Goal: Task Accomplishment & Management: Use online tool/utility

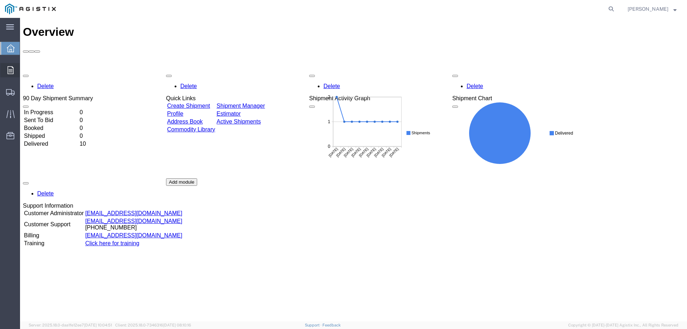
click at [25, 68] on span "Orders" at bounding box center [22, 70] width 5 height 14
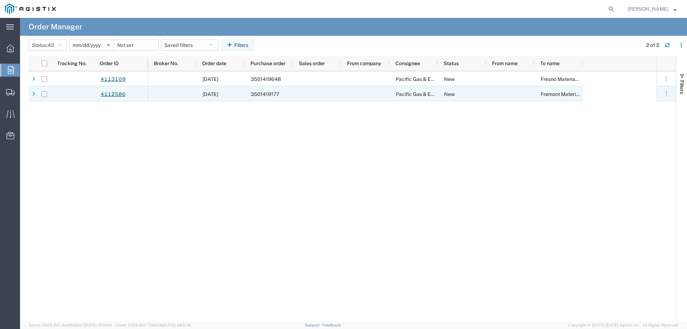
click at [44, 94] on input "Press Space to toggle row selection (unchecked)" at bounding box center [45, 94] width 6 height 6
checkbox input "true"
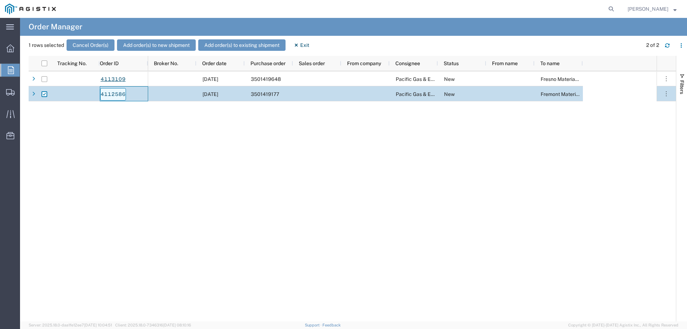
click at [117, 93] on link "4112586" at bounding box center [113, 94] width 26 height 13
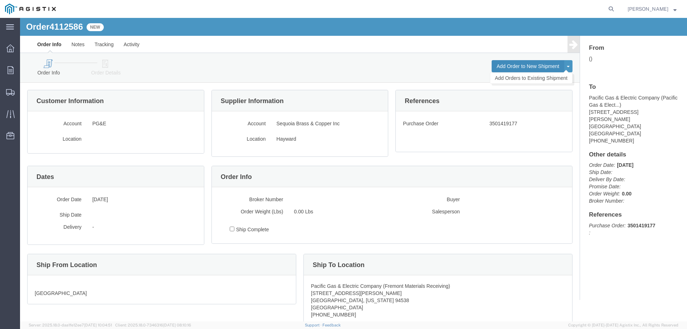
click at [537, 65] on button "Add Order to New Shipment" at bounding box center [528, 66] width 73 height 12
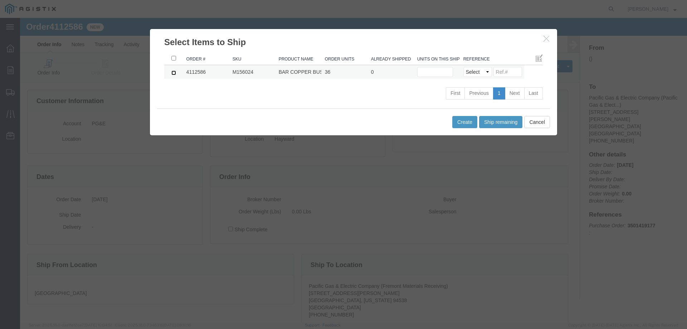
click at [171, 72] on input "checkbox" at bounding box center [173, 73] width 5 height 5
checkbox input "true"
click at [422, 73] on input "text" at bounding box center [435, 72] width 36 height 10
type input "36"
click at [486, 72] on select "Select Purchase Order Delivery Number" at bounding box center [477, 72] width 29 height 10
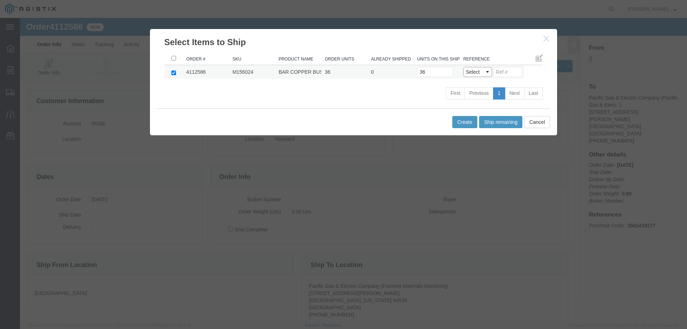
select select "PO"
click at [463, 67] on select "Select Purchase Order Delivery Number" at bounding box center [477, 72] width 29 height 10
click at [460, 122] on button "Create" at bounding box center [464, 122] width 25 height 12
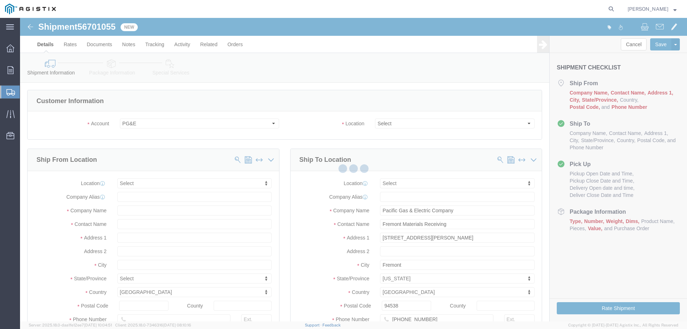
select select
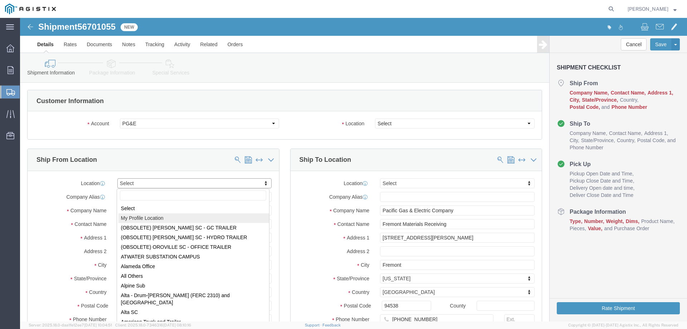
select select "MYPROFILE"
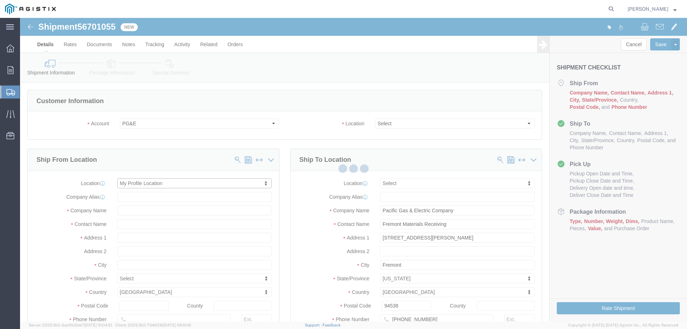
type input "Sequoia Brass & Copper Inc"
type input "[PERSON_NAME]"
type input "[STREET_ADDRESS]"
type input "Hayward"
type input "94545"
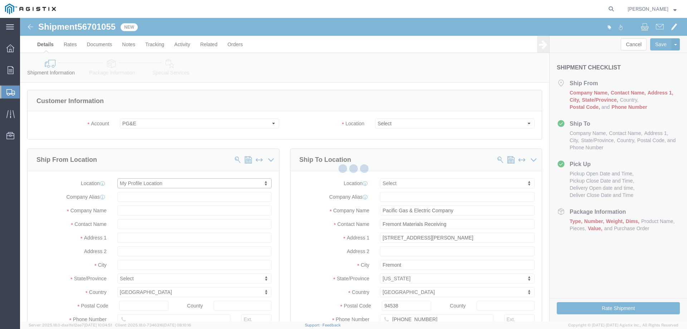
type input "[PHONE_NUMBER]"
type input "120"
type input "[EMAIL_ADDRESS][DOMAIN_NAME]"
checkbox input "true"
select select "CA"
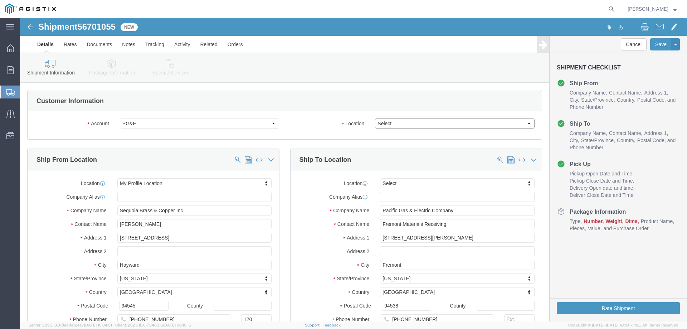
click select "Select All Others [GEOGRAPHIC_DATA] [GEOGRAPHIC_DATA] [GEOGRAPHIC_DATA] [GEOGRA…"
select select "19740"
click select "Select All Others [GEOGRAPHIC_DATA] [GEOGRAPHIC_DATA] [GEOGRAPHIC_DATA] [GEOGRA…"
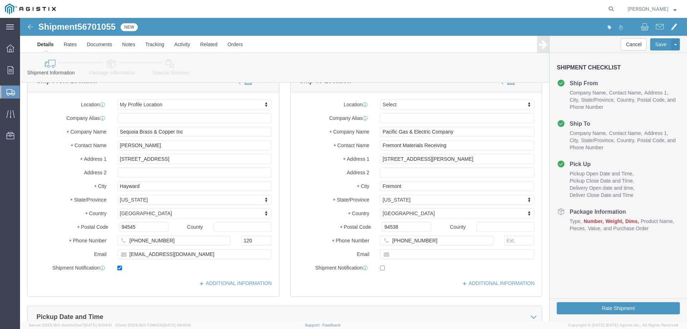
scroll to position [143, 0]
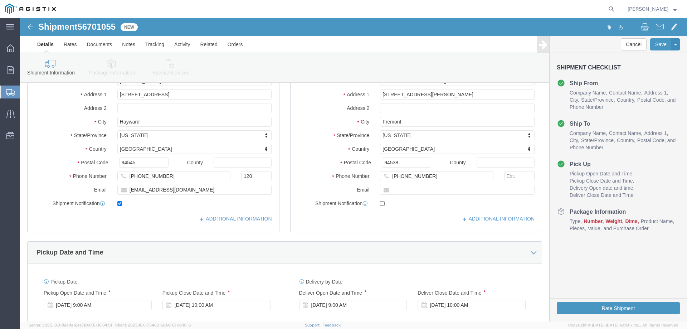
click div "[DATE] 9:00 AM"
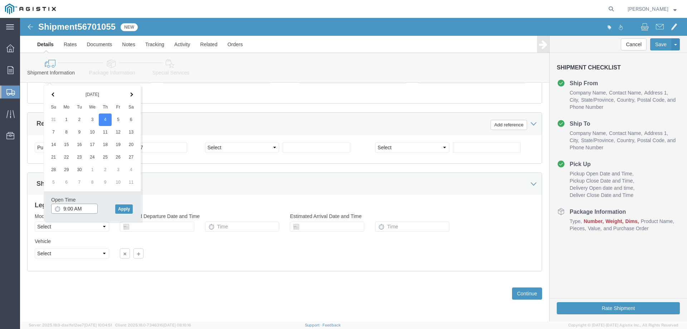
click input "9:00 AM"
type input "8:00 AM"
click button "Apply"
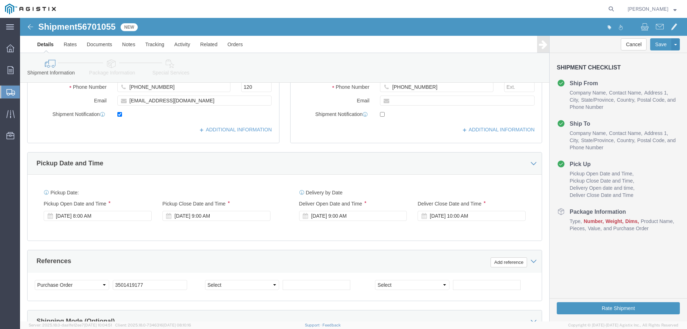
scroll to position [227, 0]
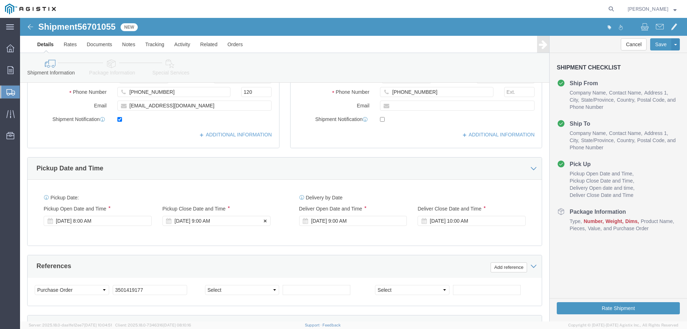
click div "[DATE] 9:00 AM"
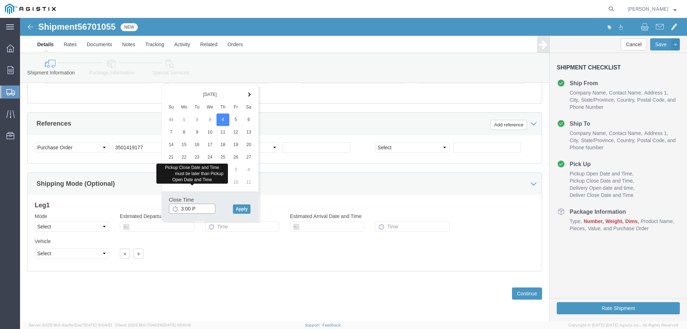
type input "3:00 PM"
click button "Apply"
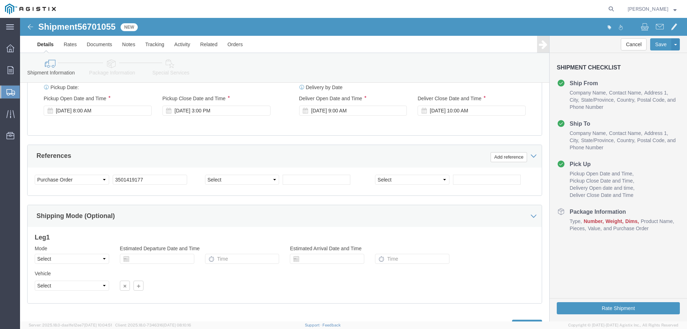
scroll to position [227, 0]
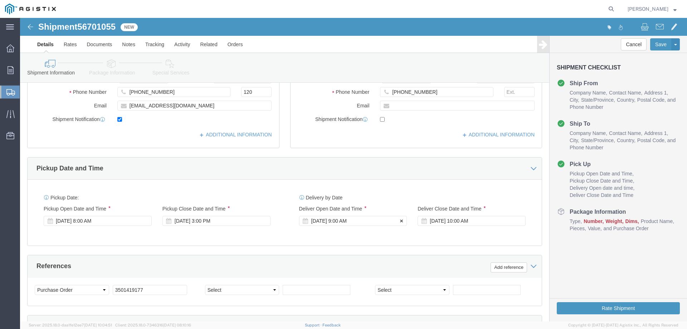
click div "[DATE] 9:00 AM"
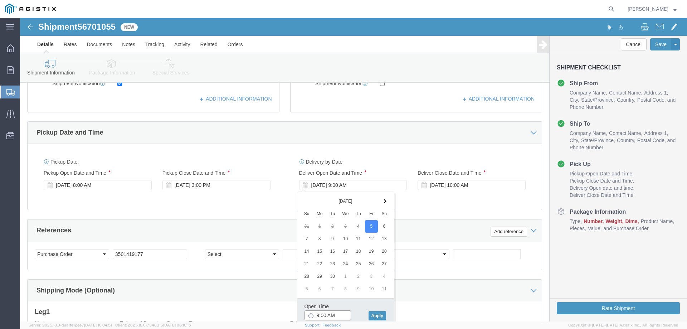
scroll to position [299, 0]
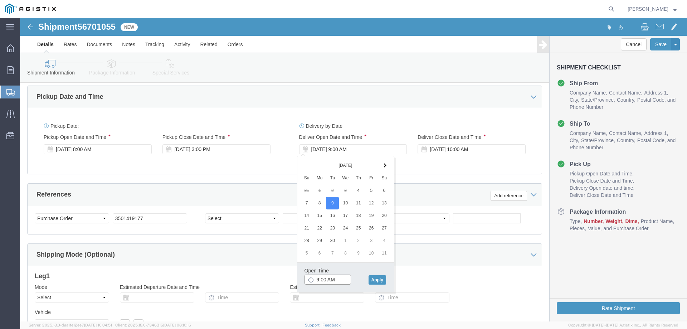
click input "9:00 AM"
type input "8:00 AM"
click button "Apply"
click div "[DATE] 9:00 AM"
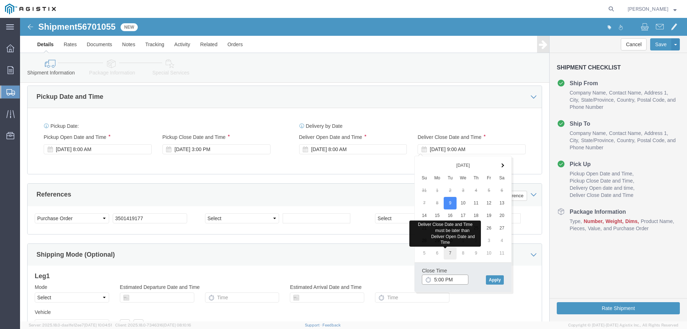
type input "5:00 PM"
click button "Apply"
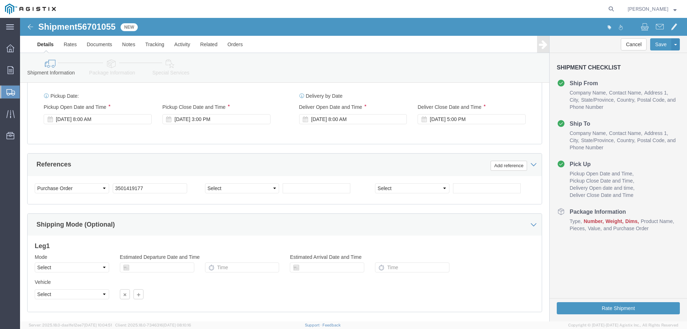
scroll to position [370, 0]
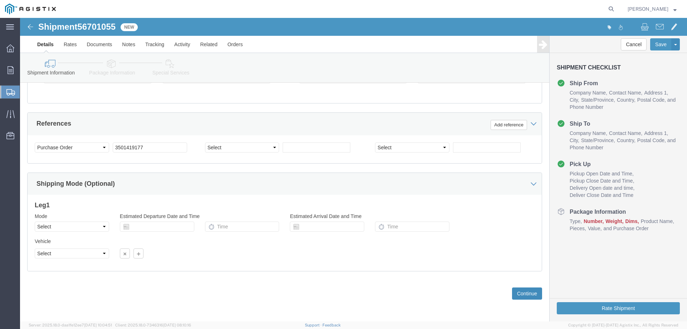
click button "Continue"
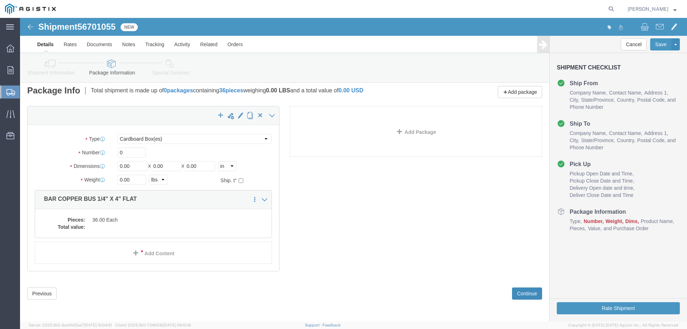
scroll to position [0, 0]
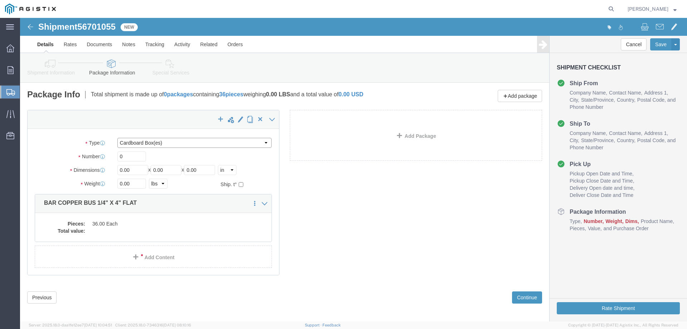
click select "Select Bulk Bundle(s) Cardboard Box(es) Carton(s) Crate(s) Drum(s) (Fiberboard)…"
select select "CRAT"
click select "Select Bulk Bundle(s) Cardboard Box(es) Carton(s) Crate(s) Drum(s) (Fiberboard)…"
click input "0"
type input "1"
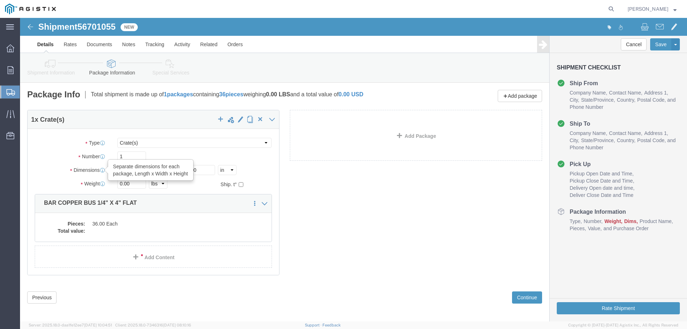
click icon
click input "0.00"
type input "0"
type input "144"
click icon
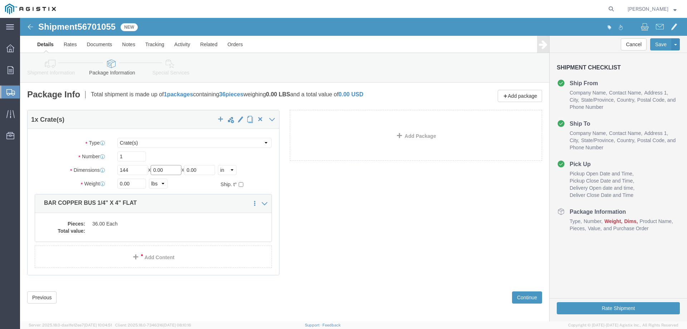
click input "0.00"
type input "0"
type input "5"
type input "8"
click input "0.00"
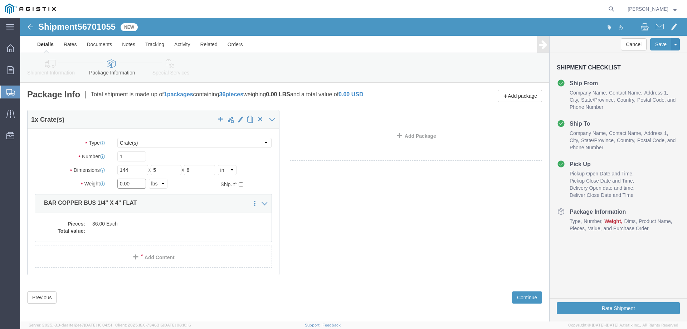
drag, startPoint x: 110, startPoint y: 166, endPoint x: 71, endPoint y: 157, distance: 40.3
click div "Package Type Select Bulk Bundle(s) Cardboard Box(es) Carton(s) Crate(s) Drum(s)…"
type input "172"
click dd "36.00 Each"
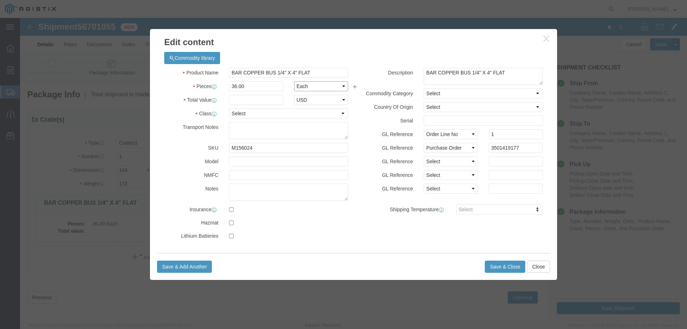
click select "Select Bag Barrels 100Board Feet Bottle Box Blister Pack Carats Can Capsule Car…"
select select "FT"
click select "Select Bag Barrels 100Board Feet Bottle Box Blister Pack Carats Can Capsule Car…"
click input "text"
type input "1"
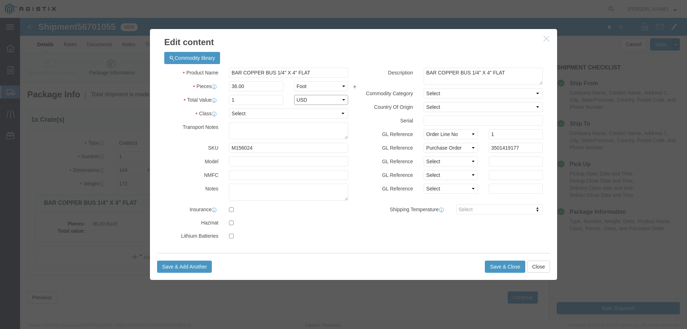
select select "USD"
click select "Select 50 55 60 65 70 85 92.5 100 125 175 250 300 400"
select select "60"
click select "Select 50 55 60 65 70 85 92.5 100 125 175 250 300 400"
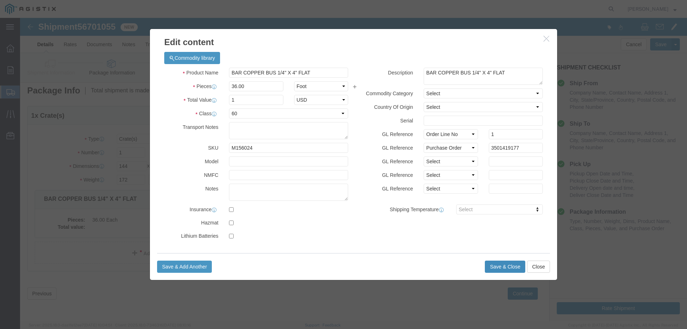
click button "Save & Close"
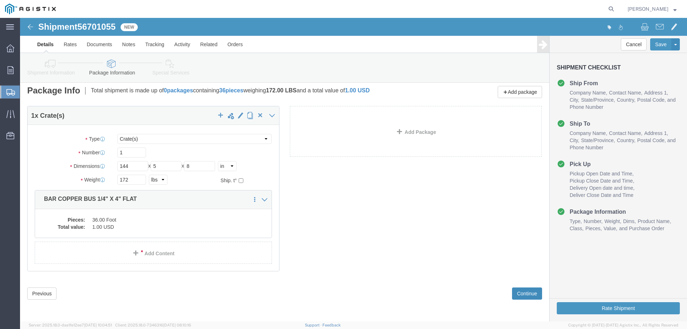
click button "Continue"
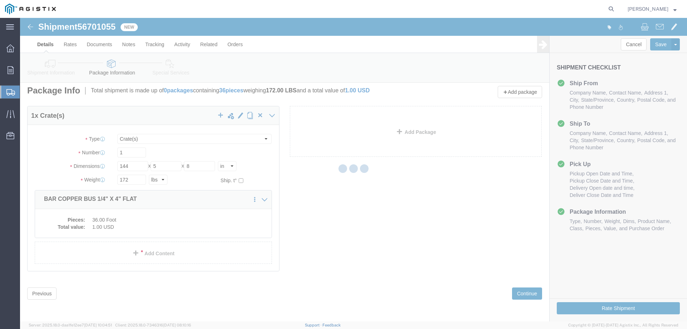
select select
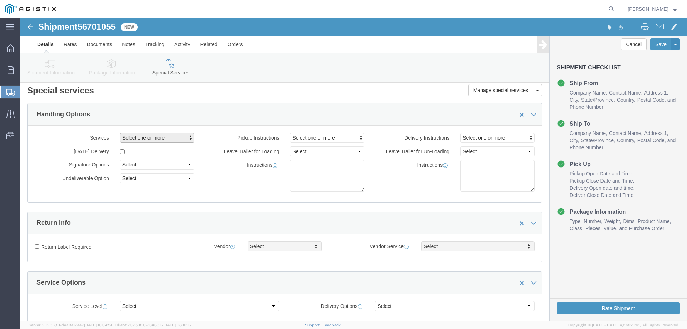
click span "button"
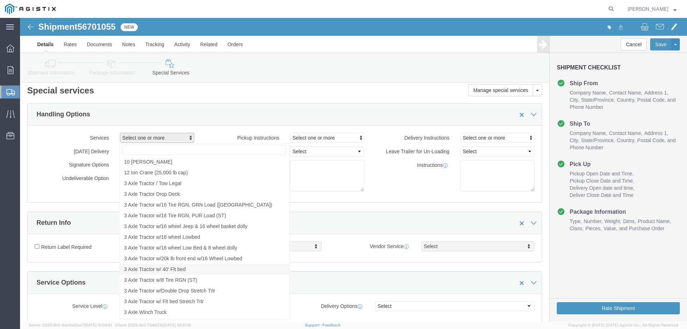
click span "3 Axle Tractor w/ 40' Flt bed"
select select "VEHICLE_3FLT"
click div "Instructions"
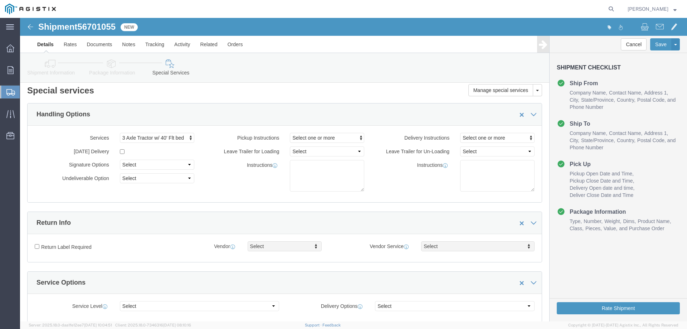
click link "Details"
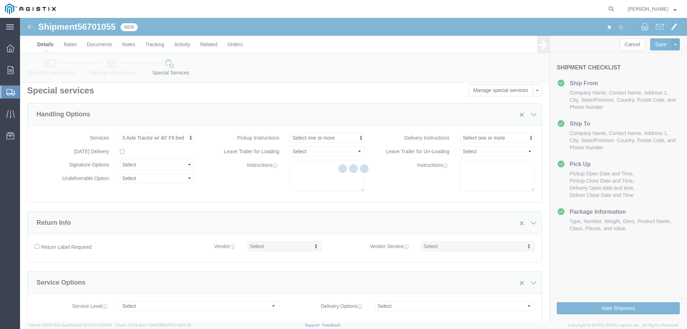
select select "21236"
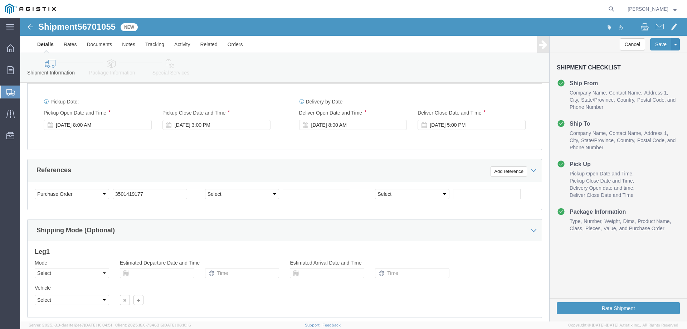
scroll to position [370, 0]
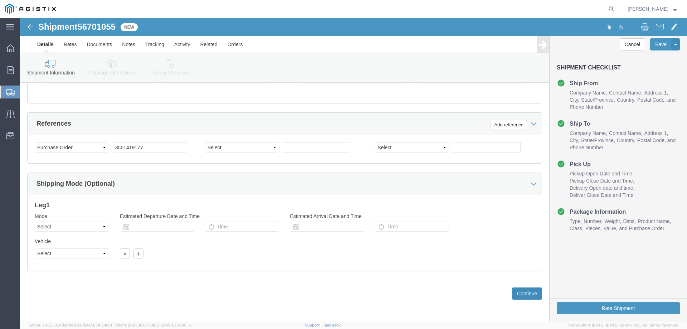
click button "Continue"
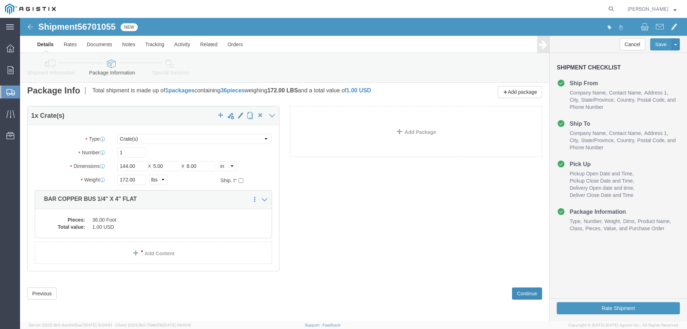
scroll to position [0, 0]
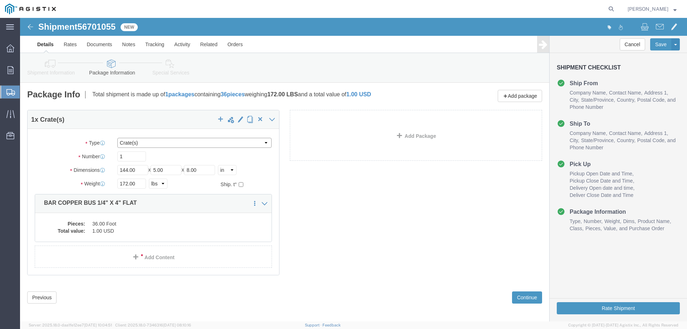
click select "Select Bulk Bundle(s) Cardboard Box(es) Carton(s) Crate(s) Drum(s) (Fiberboard)…"
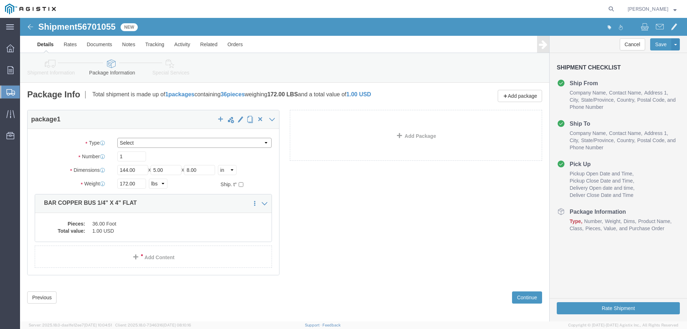
select select "CRAT"
click select "Select Bulk Bundle(s) Cardboard Box(es) Carton(s) Crate(s) Drum(s) (Fiberboard)…"
click p "BAR COPPER BUS 1/4" X 4" FLAT"
click dd "1.00 USD"
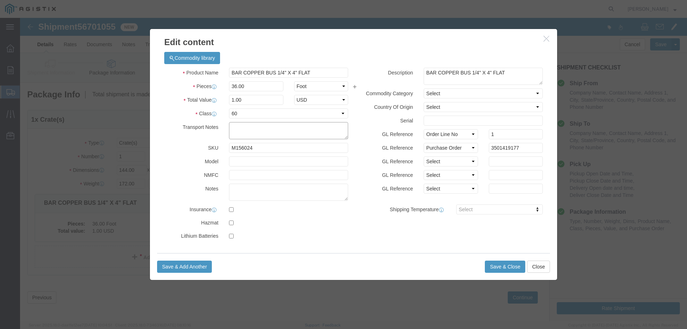
click textarea
type textarea "MUST BE TARPED IF RAINING"
click button "Save & Close"
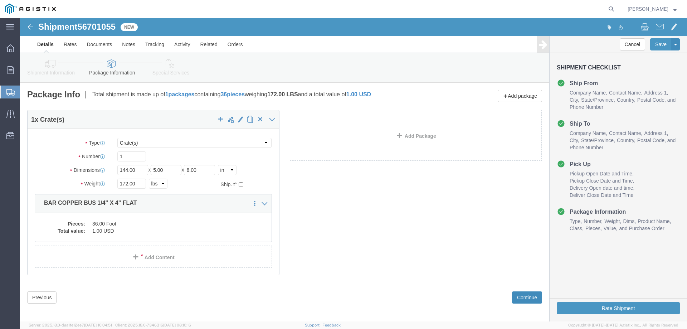
click button "Continue"
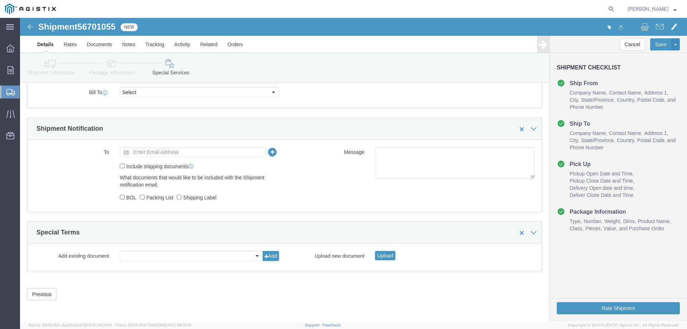
scroll to position [334, 0]
click button "Rate Shipment"
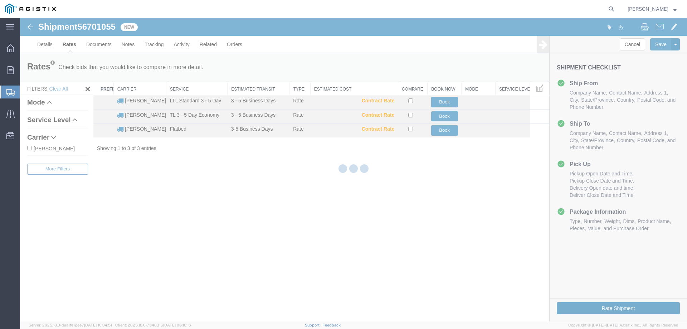
scroll to position [0, 0]
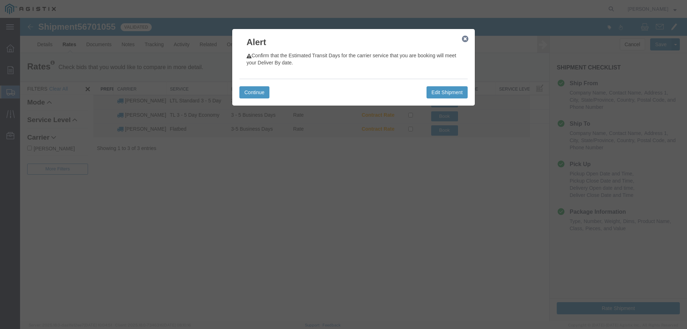
click at [465, 39] on icon "button" at bounding box center [465, 39] width 6 height 6
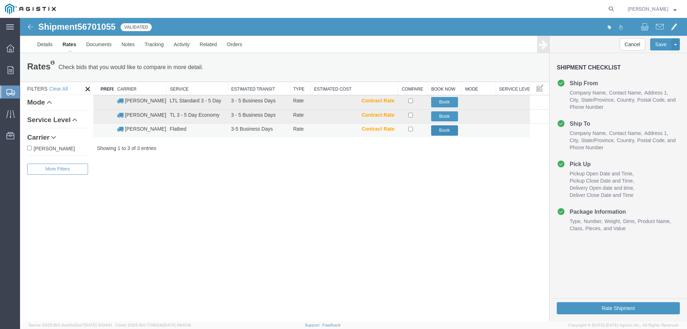
click at [438, 129] on button "Book" at bounding box center [444, 130] width 27 height 10
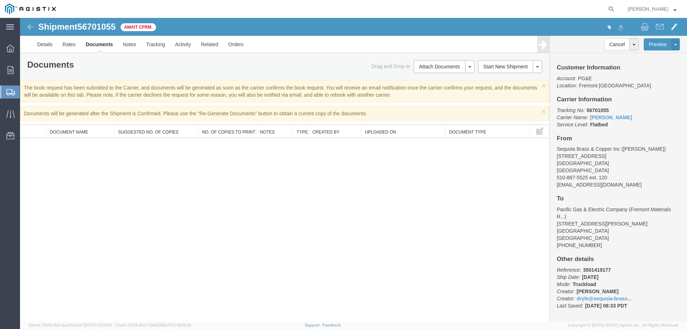
click at [674, 10] on strong "button" at bounding box center [675, 9] width 3 height 3
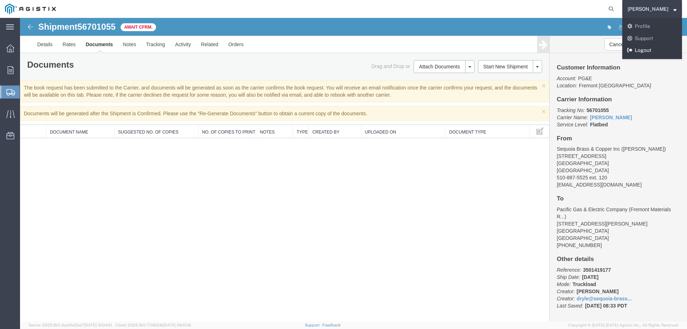
click at [659, 50] on link "Logout" at bounding box center [652, 50] width 60 height 12
